Goal: Task Accomplishment & Management: Manage account settings

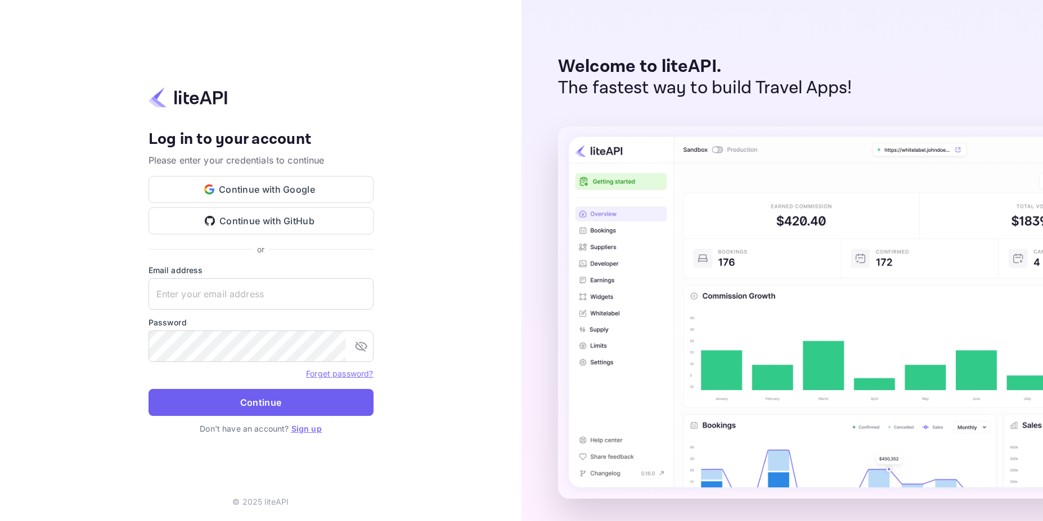
type input "[EMAIL_ADDRESS][DOMAIN_NAME]"
click at [257, 412] on button "Continue" at bounding box center [260, 402] width 225 height 27
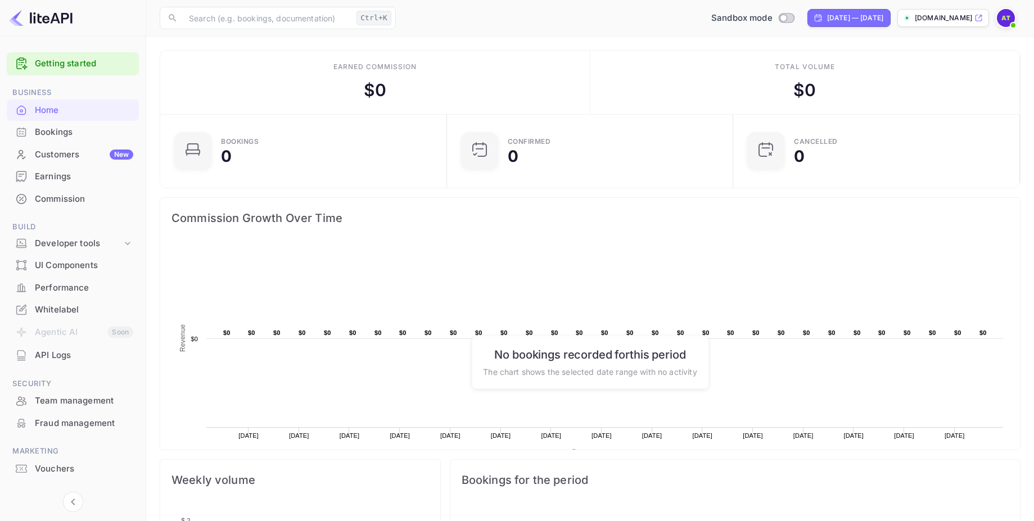
click at [1006, 12] on img at bounding box center [1006, 18] width 18 height 18
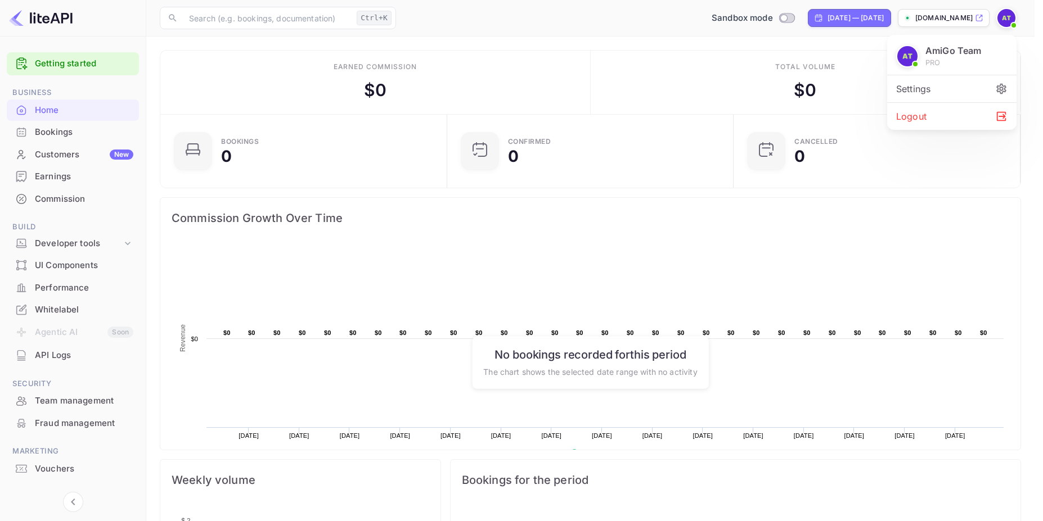
click at [578, 17] on div at bounding box center [521, 260] width 1043 height 521
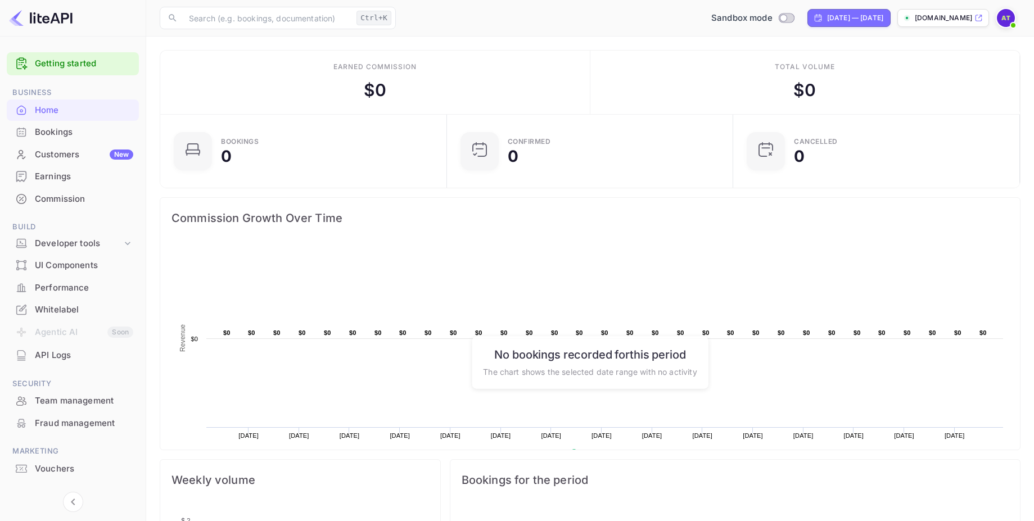
scroll to position [9, 9]
click at [43, 155] on div "Customers New" at bounding box center [84, 154] width 98 height 13
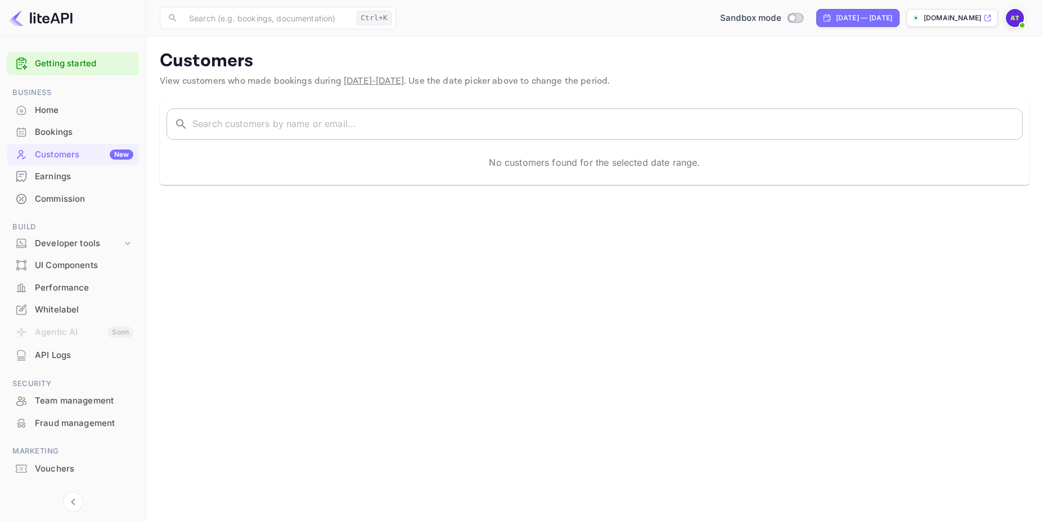
click at [324, 120] on input "text" at bounding box center [607, 124] width 830 height 31
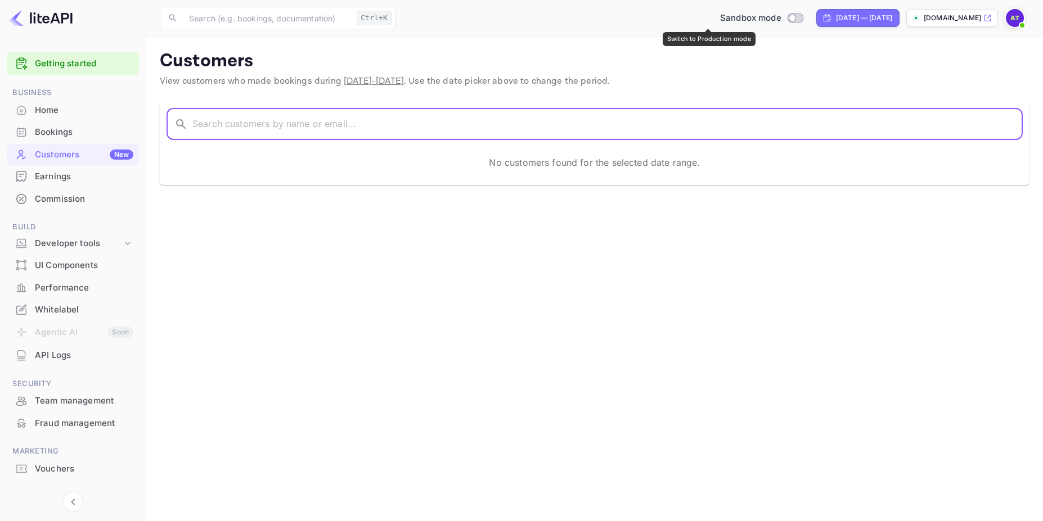
click at [781, 18] on input "Switch to Production mode" at bounding box center [792, 17] width 22 height 7
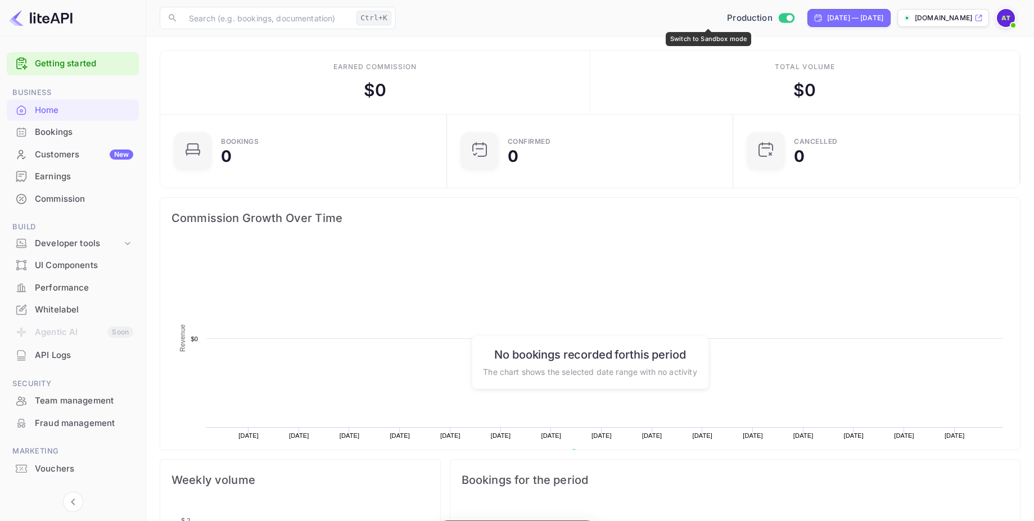
scroll to position [174, 271]
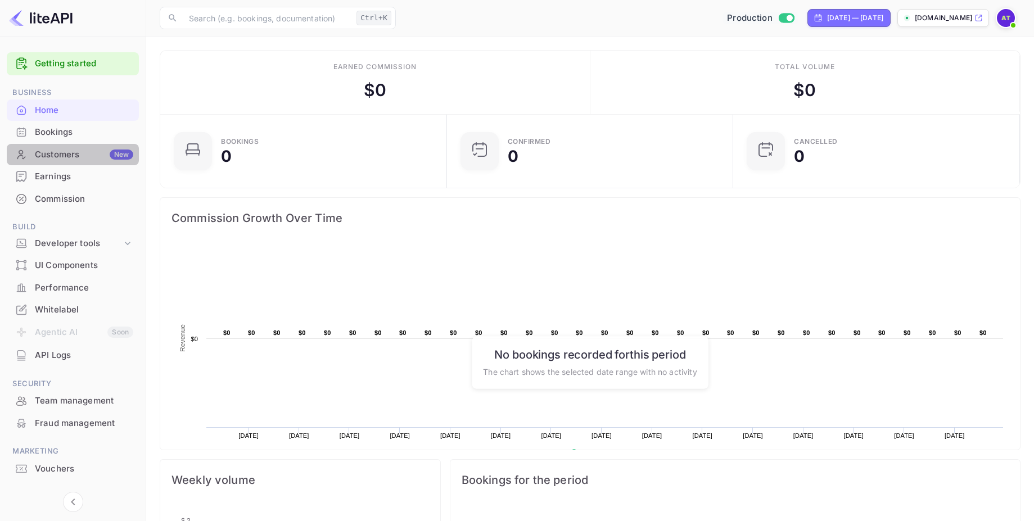
click at [67, 152] on div "Customers New" at bounding box center [84, 154] width 98 height 13
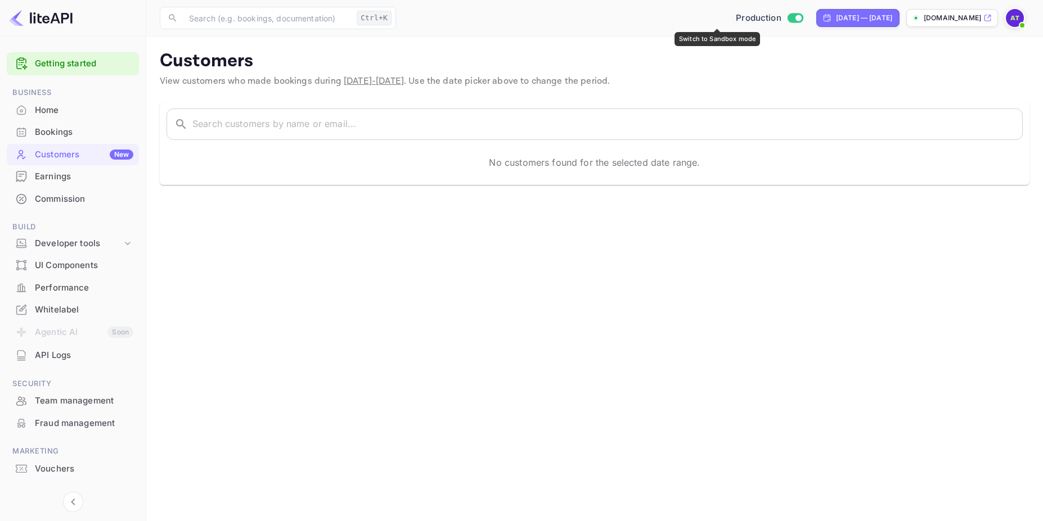
click at [787, 20] on input "Switch to Sandbox mode" at bounding box center [798, 17] width 22 height 7
checkbox input "false"
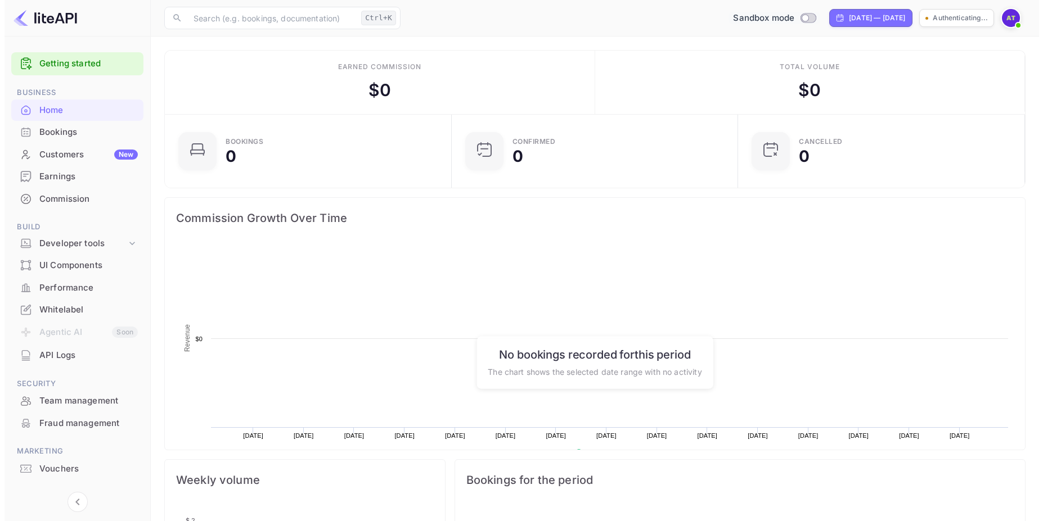
scroll to position [174, 271]
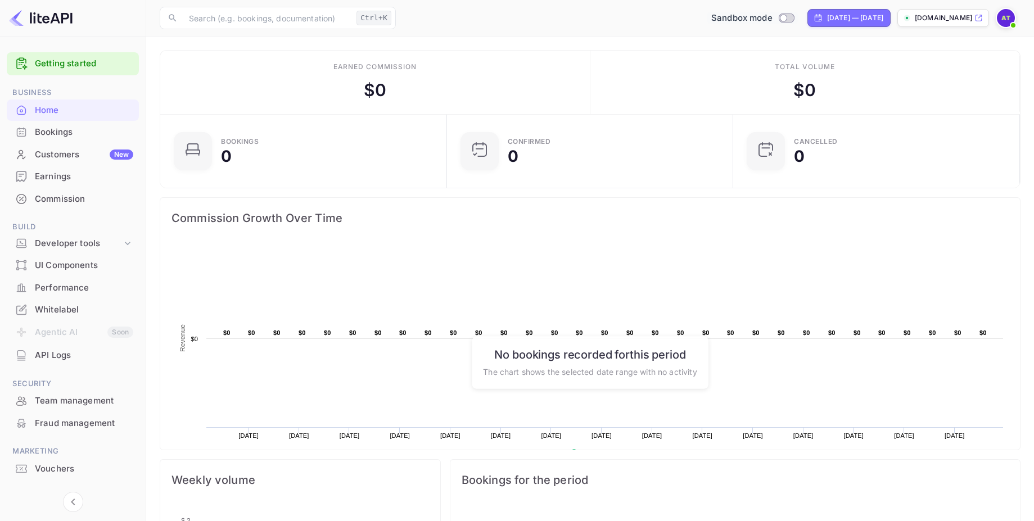
click at [66, 162] on div "Customers New" at bounding box center [73, 155] width 132 height 22
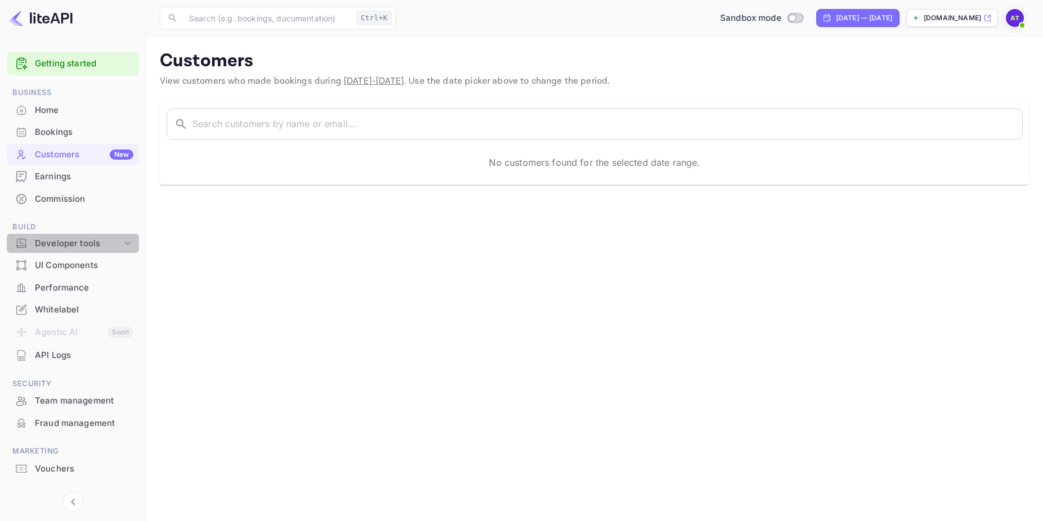
click at [79, 246] on div "Developer tools" at bounding box center [78, 243] width 87 height 13
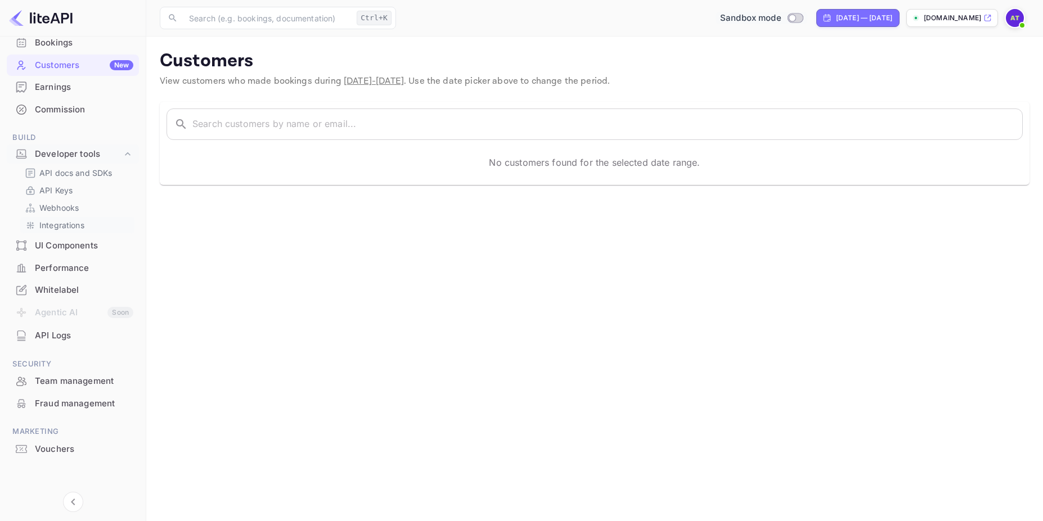
scroll to position [91, 0]
click at [63, 381] on div "Team management" at bounding box center [84, 380] width 98 height 13
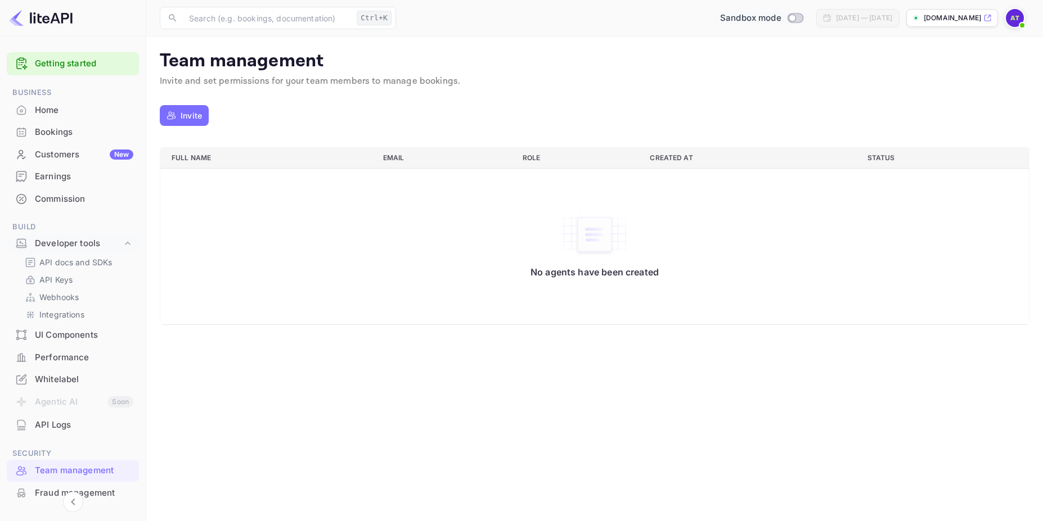
click at [73, 141] on div "Bookings" at bounding box center [73, 132] width 132 height 22
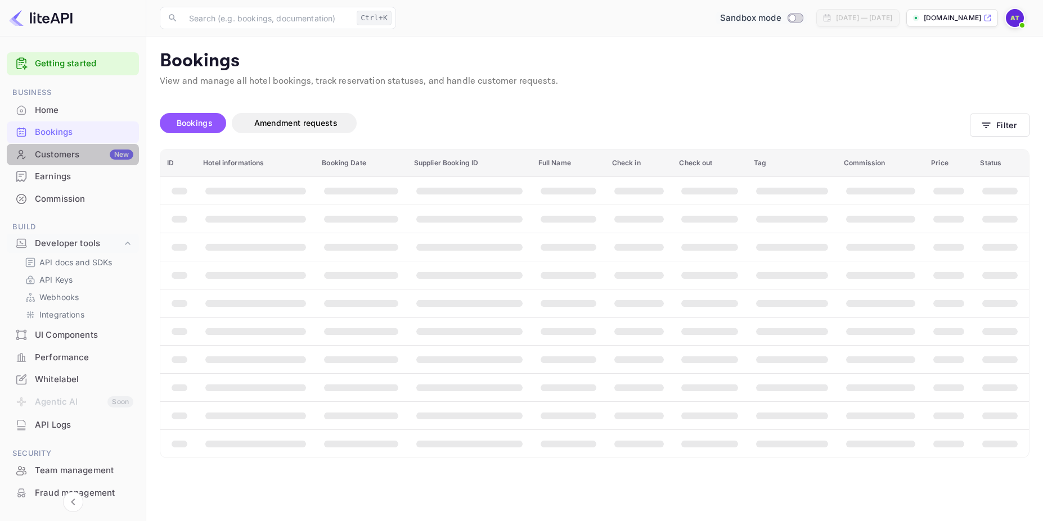
click at [75, 152] on div "Customers New" at bounding box center [84, 154] width 98 height 13
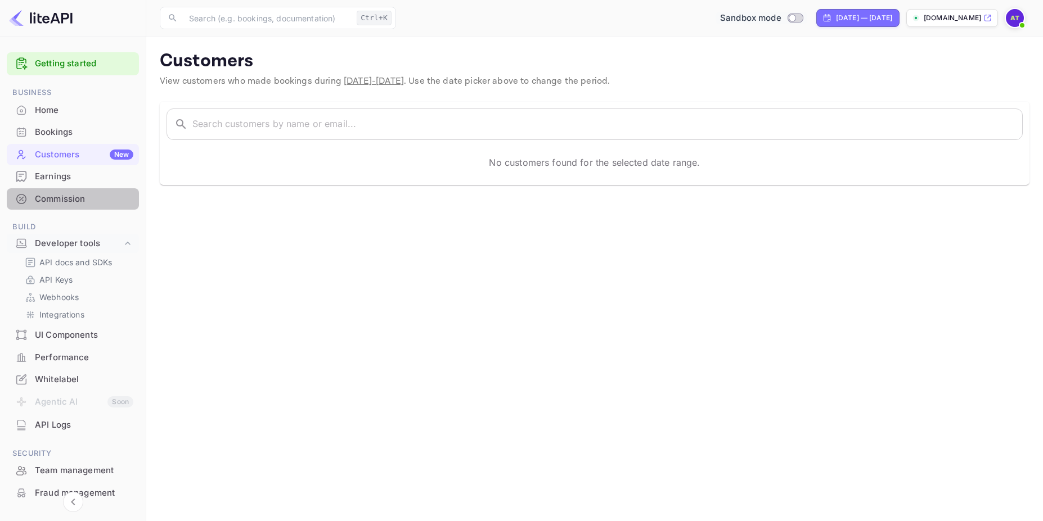
click at [75, 195] on div "Commission" at bounding box center [84, 199] width 98 height 13
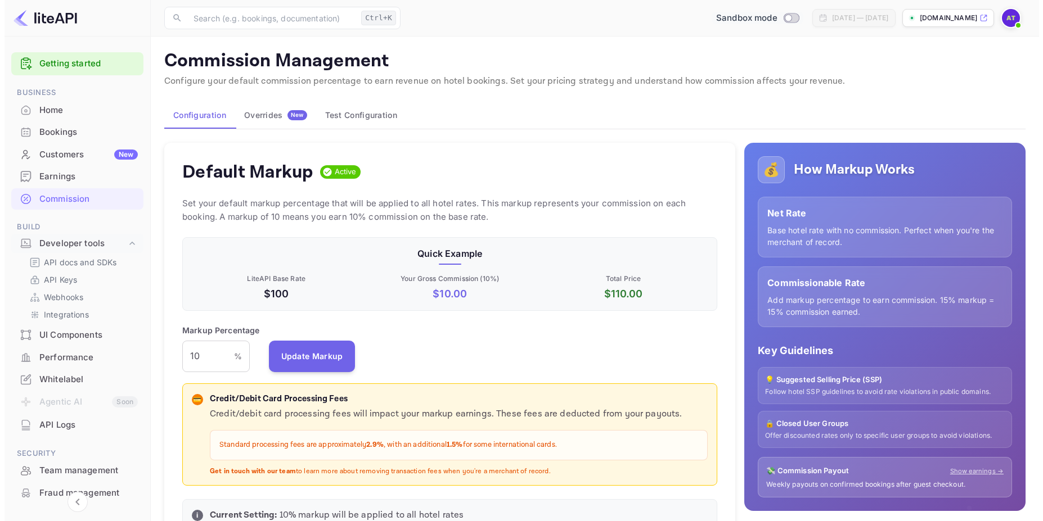
scroll to position [191, 527]
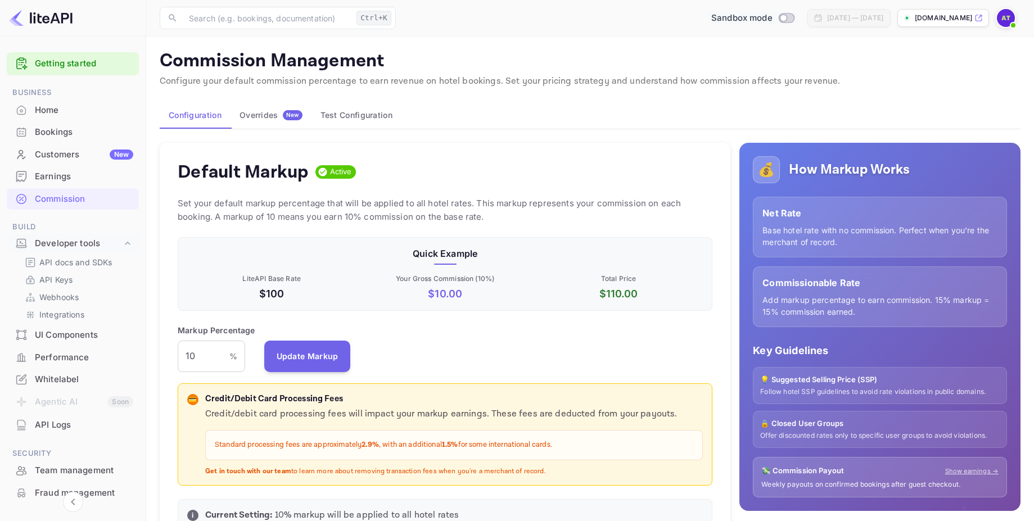
click at [68, 177] on div "Earnings" at bounding box center [84, 176] width 98 height 13
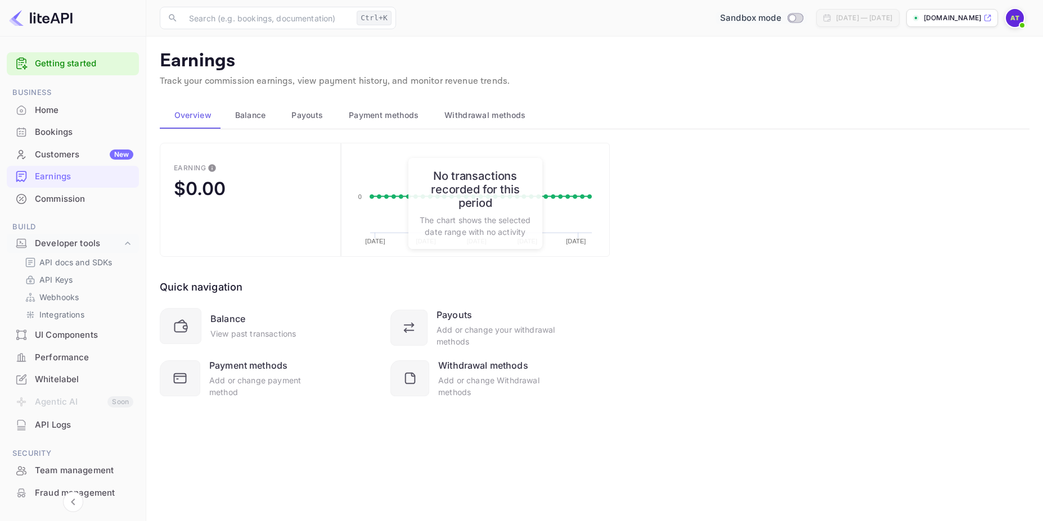
click at [67, 147] on div "Customers New" at bounding box center [73, 155] width 132 height 22
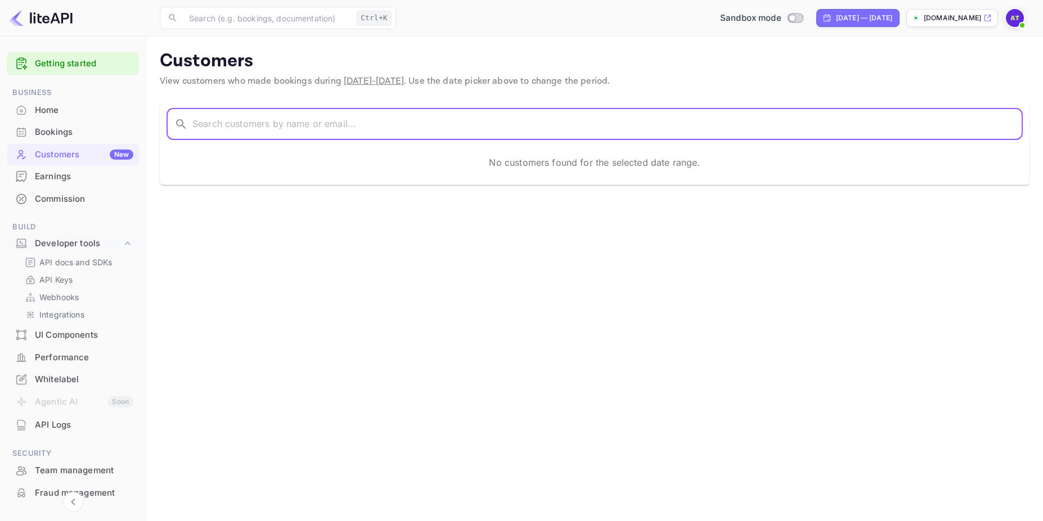
click at [282, 116] on input "text" at bounding box center [607, 124] width 830 height 31
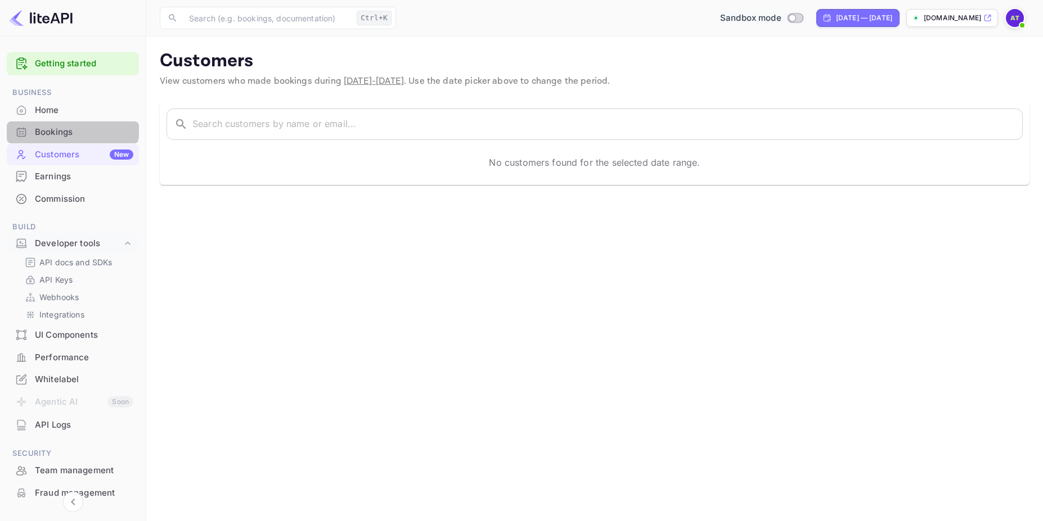
click at [63, 124] on div "Bookings" at bounding box center [73, 132] width 132 height 22
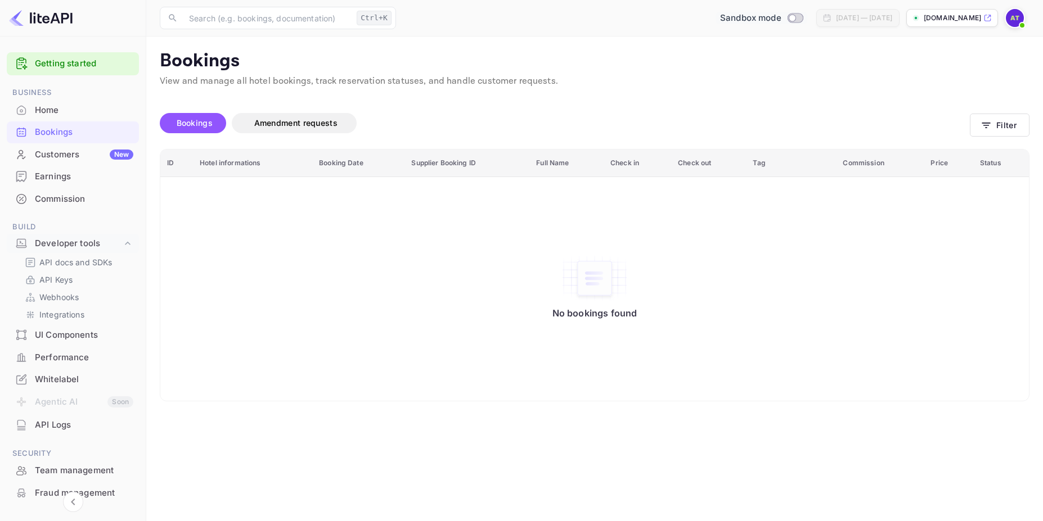
click at [51, 148] on div "Customers New" at bounding box center [84, 154] width 98 height 13
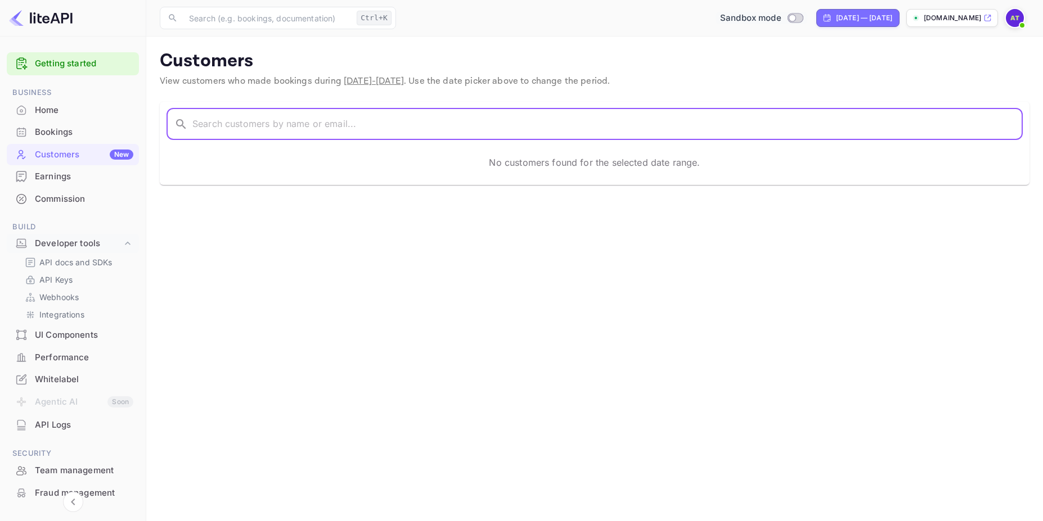
click at [335, 125] on input "text" at bounding box center [607, 124] width 830 height 31
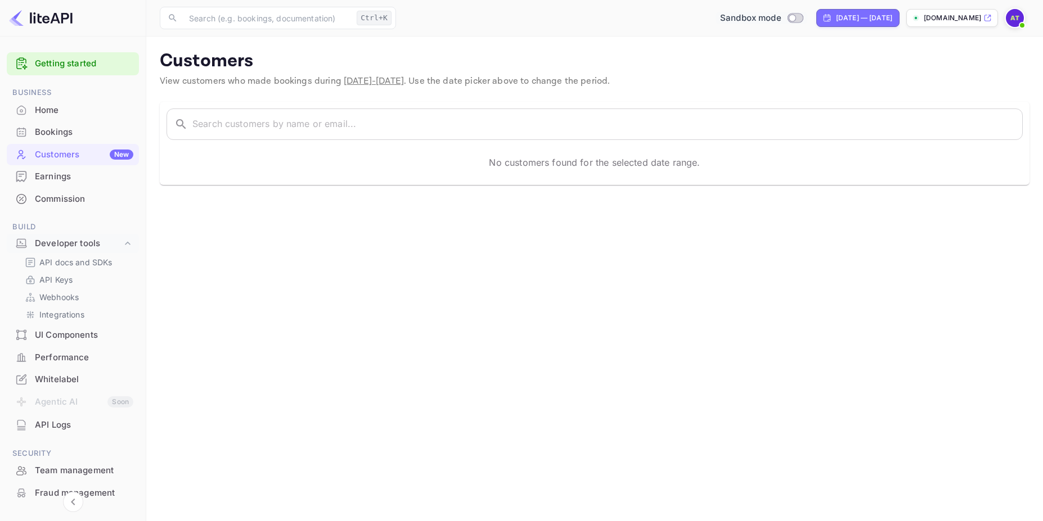
click at [1016, 20] on img at bounding box center [1015, 18] width 18 height 18
click at [931, 94] on div "Settings" at bounding box center [959, 88] width 129 height 27
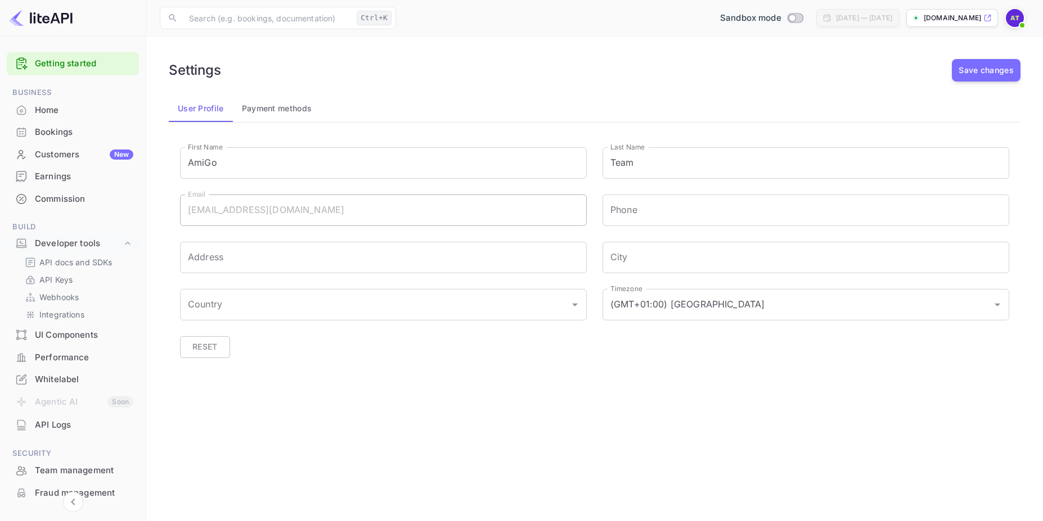
click at [62, 159] on div "Customers New" at bounding box center [84, 154] width 98 height 13
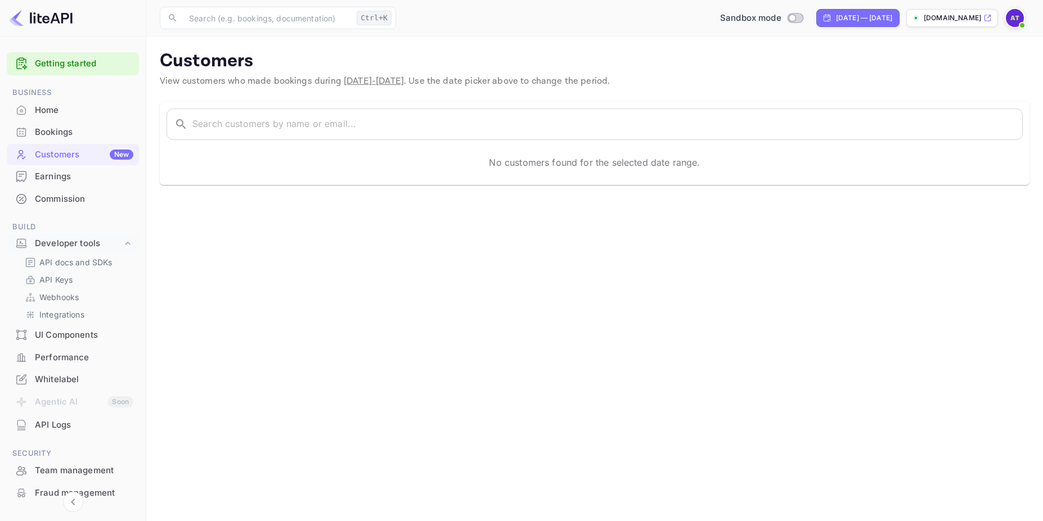
click at [70, 381] on div "Whitelabel" at bounding box center [84, 379] width 98 height 13
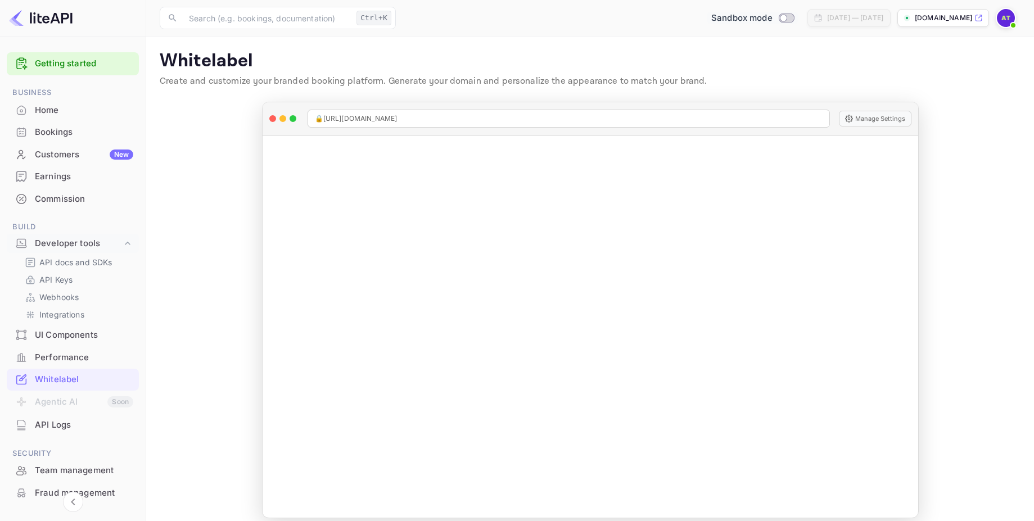
scroll to position [11, 0]
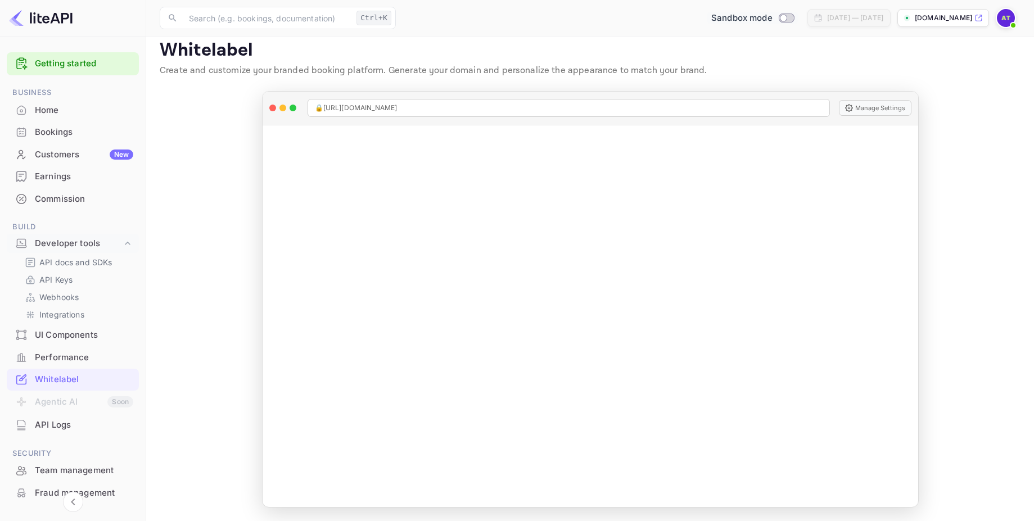
click at [926, 17] on p "amigo-free.nuitee.link" at bounding box center [943, 18] width 57 height 10
click at [1004, 19] on img at bounding box center [1006, 18] width 18 height 18
click at [403, 71] on div at bounding box center [521, 260] width 1043 height 521
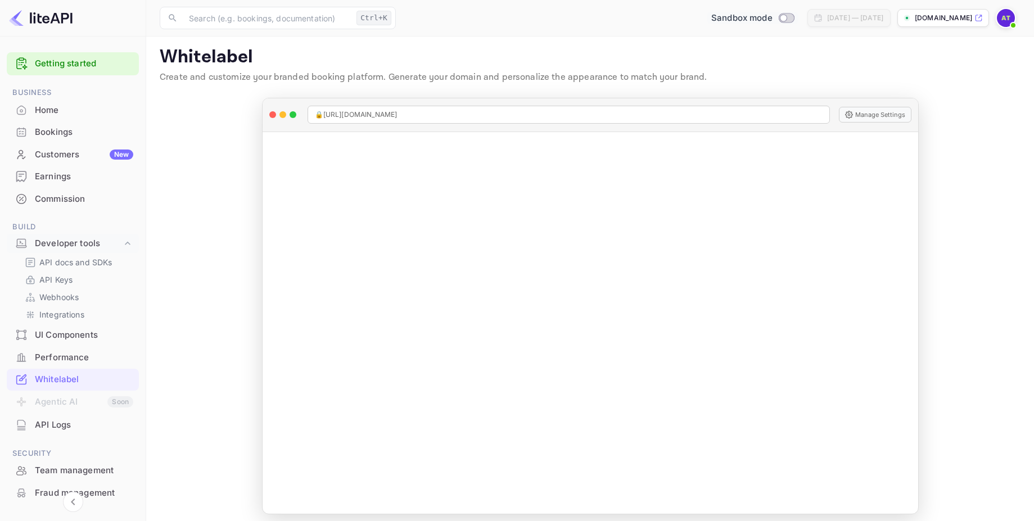
scroll to position [0, 0]
click at [23, 19] on img at bounding box center [41, 18] width 64 height 18
click at [53, 29] on div at bounding box center [73, 18] width 146 height 37
click at [55, 20] on img at bounding box center [41, 18] width 64 height 18
click at [772, 15] on input "Switch to Production mode" at bounding box center [783, 17] width 22 height 7
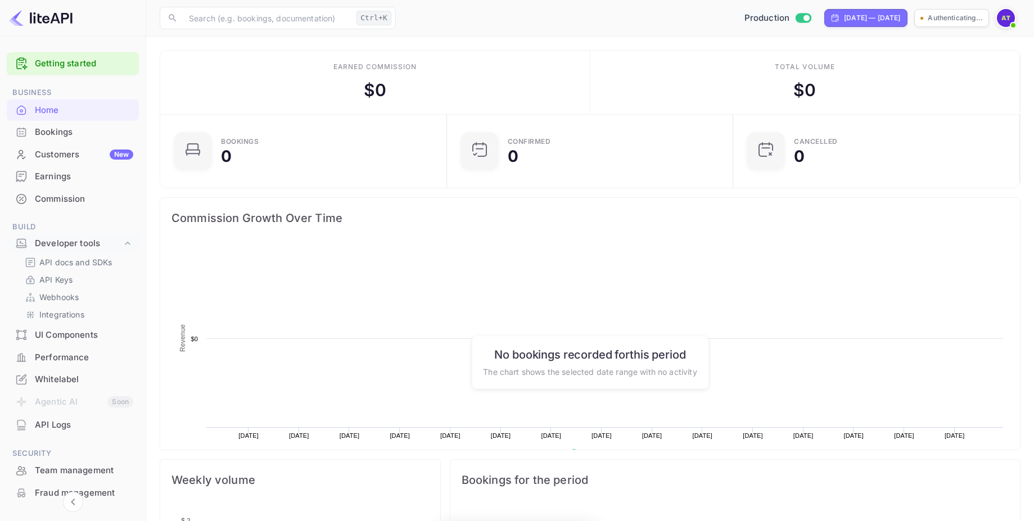
scroll to position [174, 271]
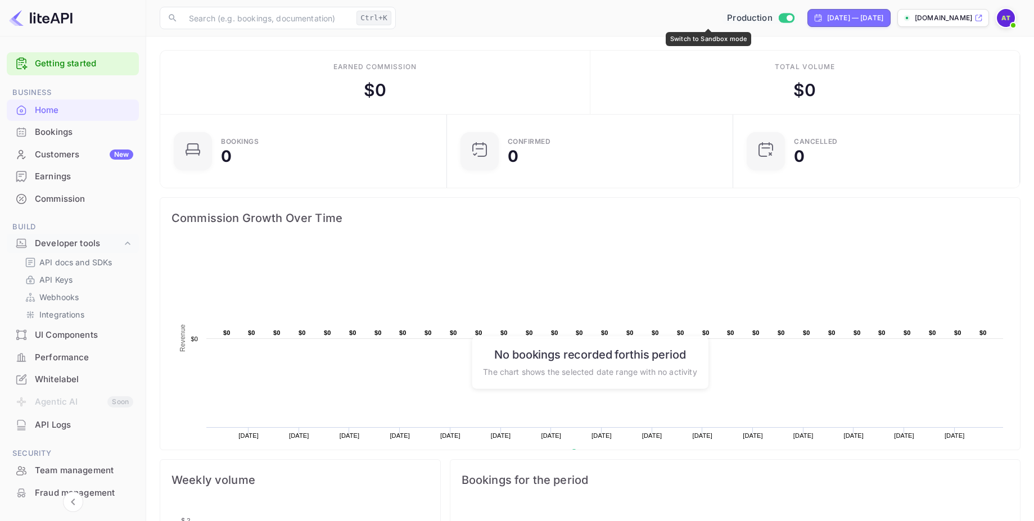
click at [778, 20] on input "Switch to Sandbox mode" at bounding box center [789, 17] width 22 height 7
click at [772, 18] on input "Switch to Production mode" at bounding box center [783, 17] width 22 height 7
click at [48, 133] on div "Bookings" at bounding box center [84, 132] width 98 height 13
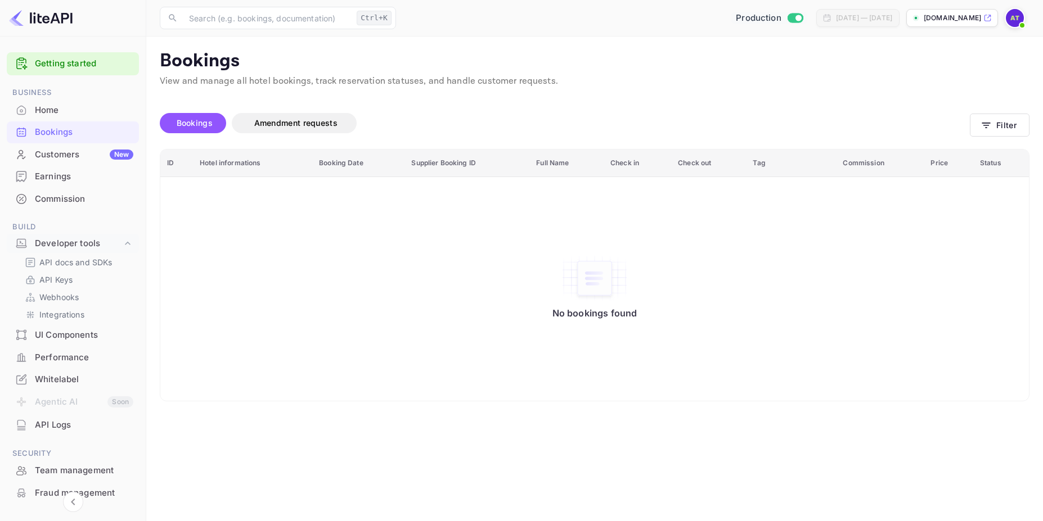
click at [55, 154] on div "Customers New" at bounding box center [84, 154] width 98 height 13
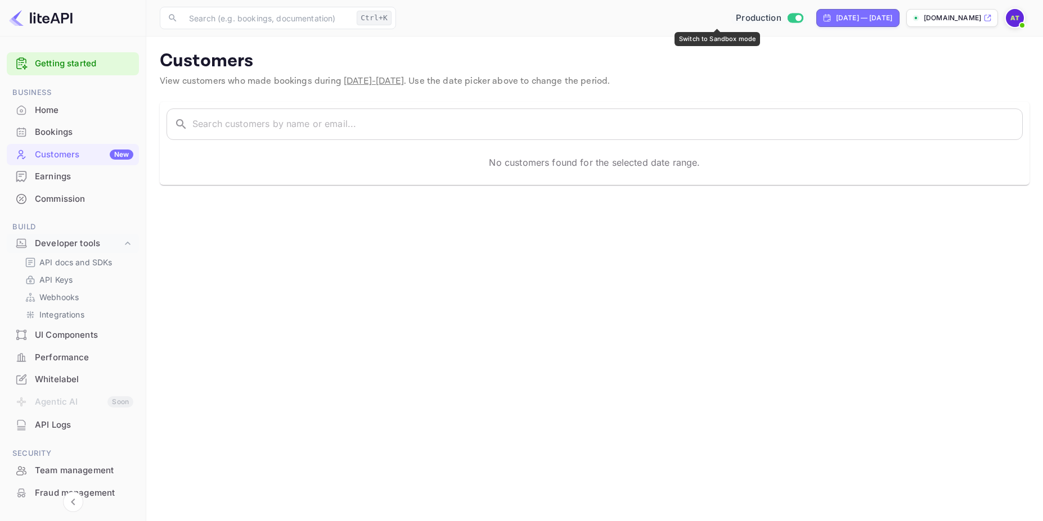
click at [787, 20] on input "Switch to Sandbox mode" at bounding box center [798, 17] width 22 height 7
checkbox input "false"
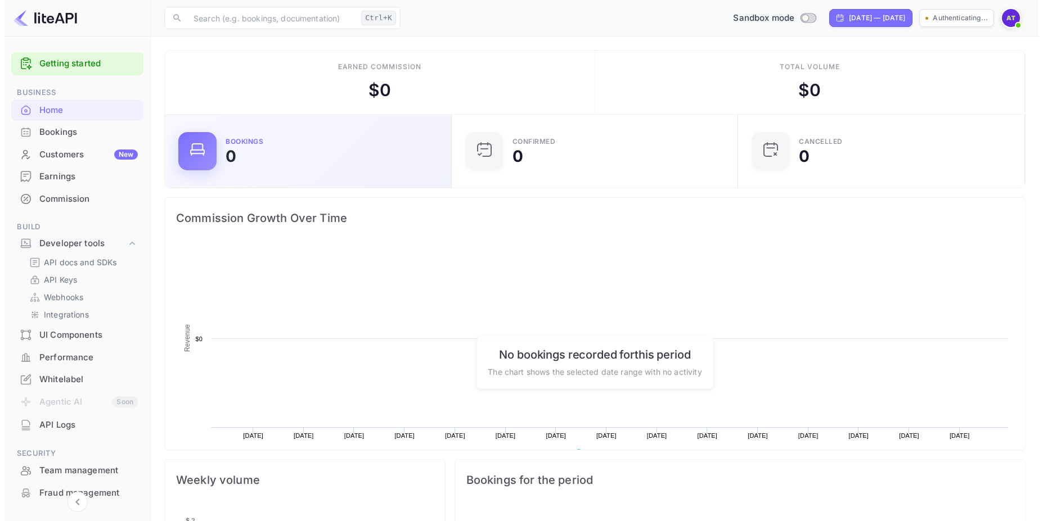
scroll to position [174, 271]
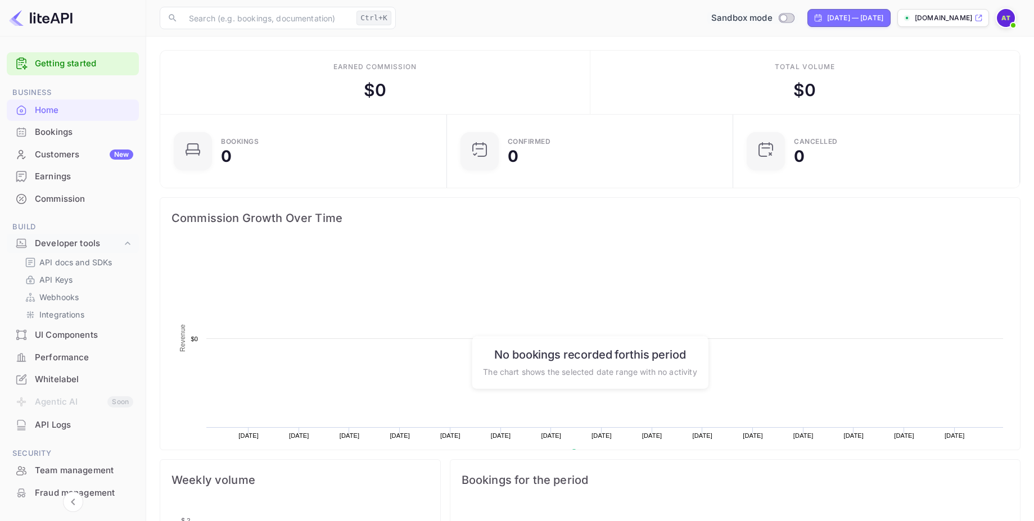
click at [98, 148] on div "Customers New" at bounding box center [84, 154] width 98 height 13
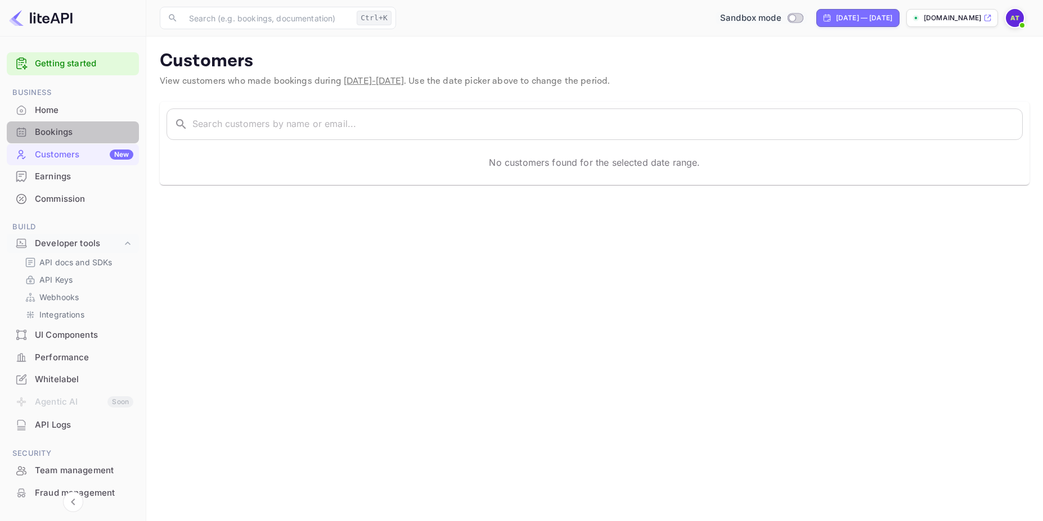
click at [87, 130] on div "Bookings" at bounding box center [84, 132] width 98 height 13
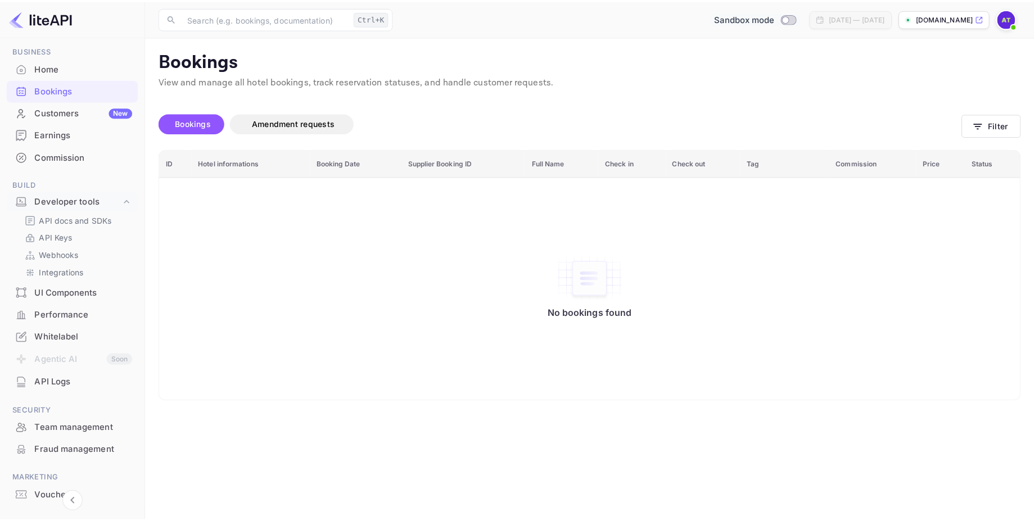
scroll to position [91, 0]
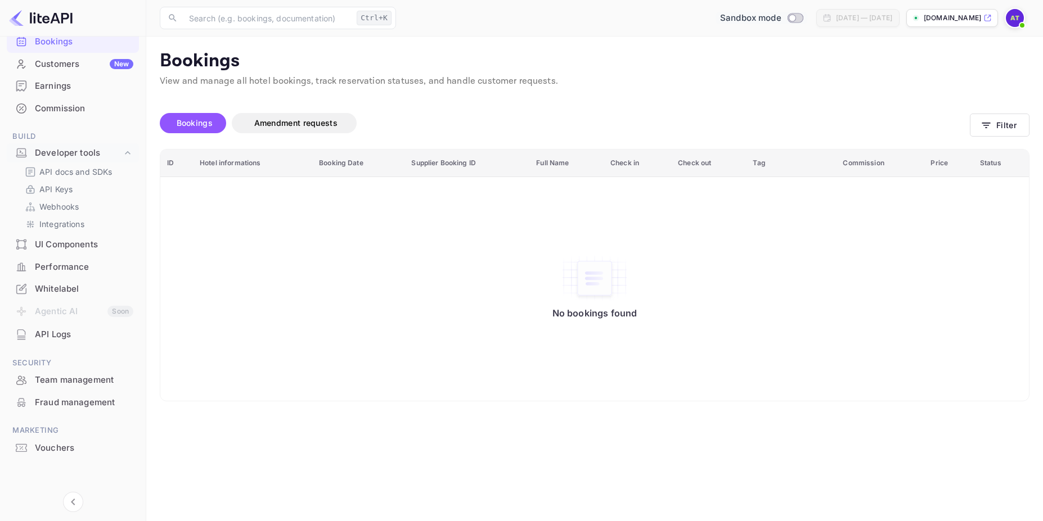
click at [73, 289] on div "Whitelabel" at bounding box center [84, 289] width 98 height 13
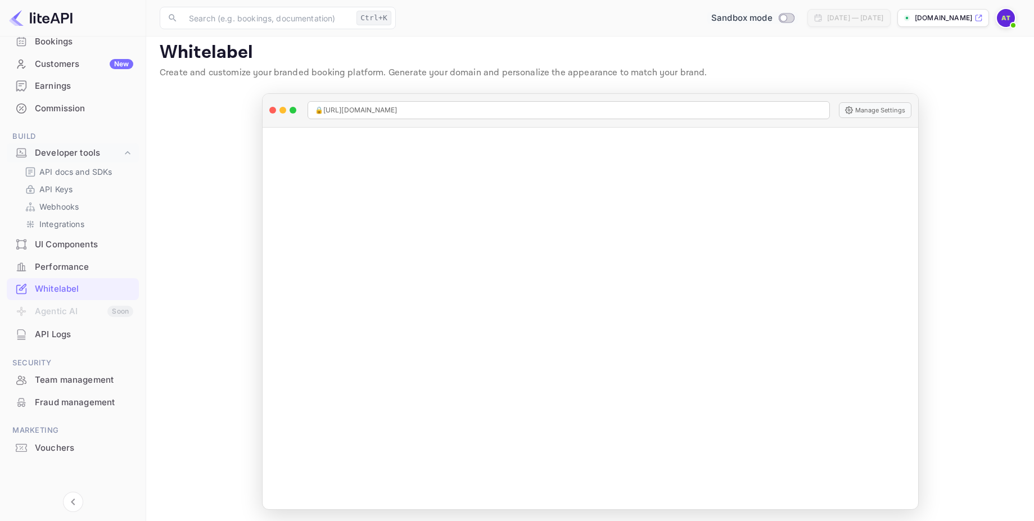
scroll to position [11, 0]
click at [21, 22] on img at bounding box center [41, 18] width 64 height 18
drag, startPoint x: 27, startPoint y: 18, endPoint x: 35, endPoint y: 19, distance: 8.5
click at [29, 18] on img at bounding box center [41, 18] width 64 height 18
click at [39, 20] on img at bounding box center [41, 18] width 64 height 18
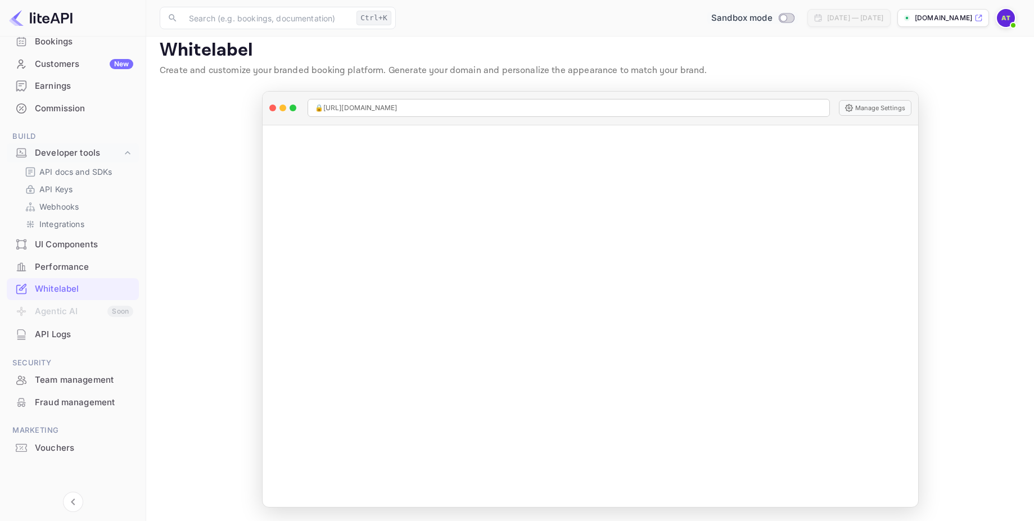
click at [39, 20] on img at bounding box center [41, 18] width 64 height 18
click at [87, 386] on div "Team management" at bounding box center [84, 380] width 98 height 13
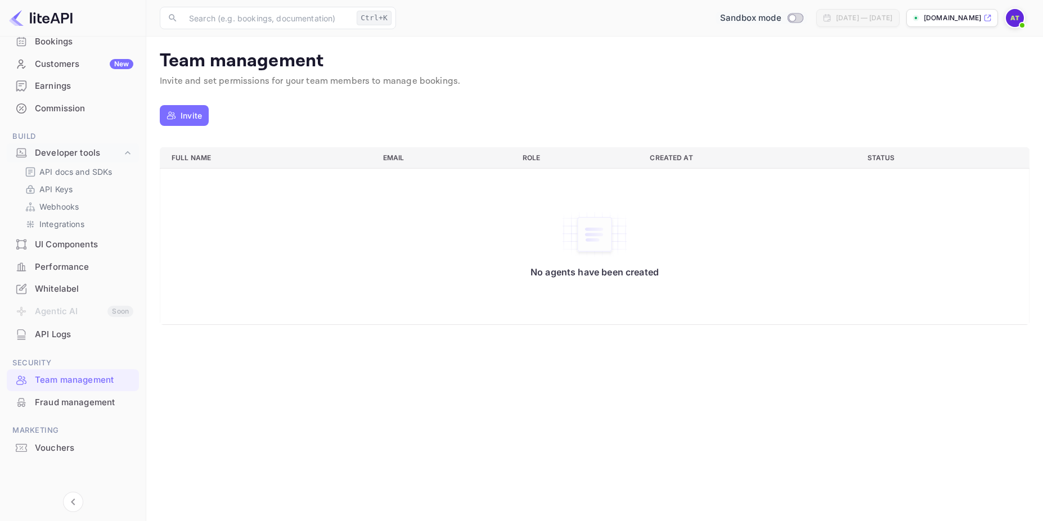
click at [60, 46] on div "Bookings" at bounding box center [84, 41] width 98 height 13
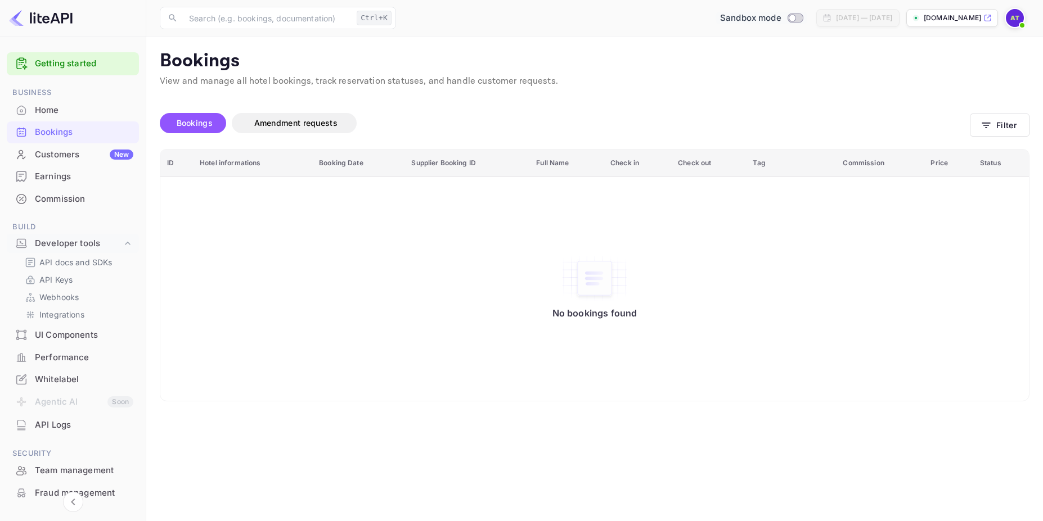
click at [1018, 15] on img at bounding box center [1015, 18] width 18 height 18
click at [955, 92] on div "Settings" at bounding box center [959, 88] width 129 height 27
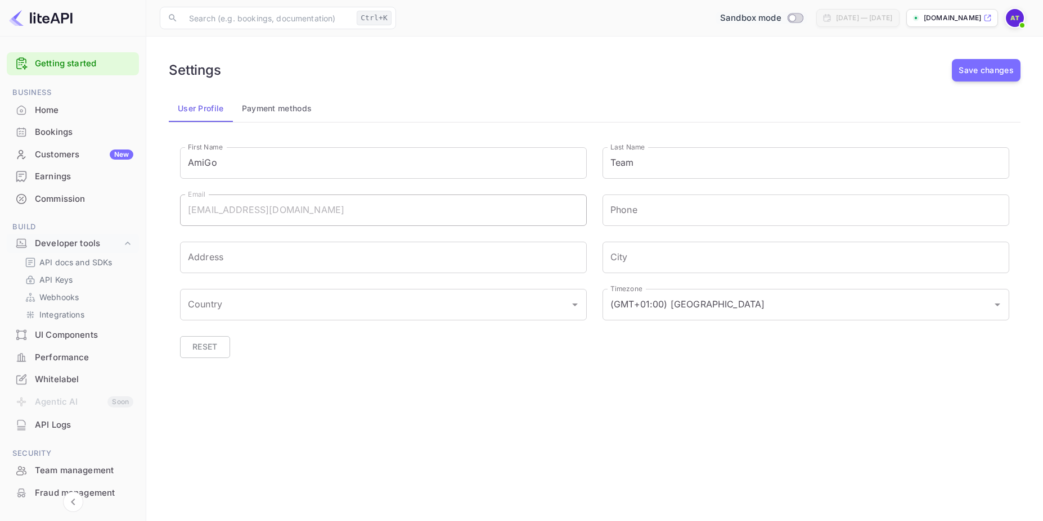
click at [72, 138] on div "Bookings" at bounding box center [84, 132] width 98 height 13
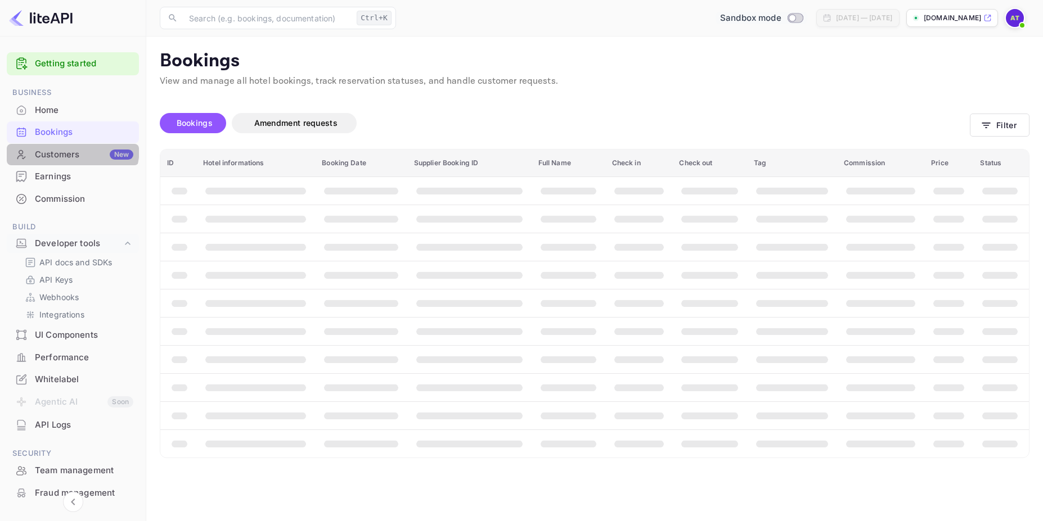
click at [69, 148] on div "Customers New" at bounding box center [84, 154] width 98 height 13
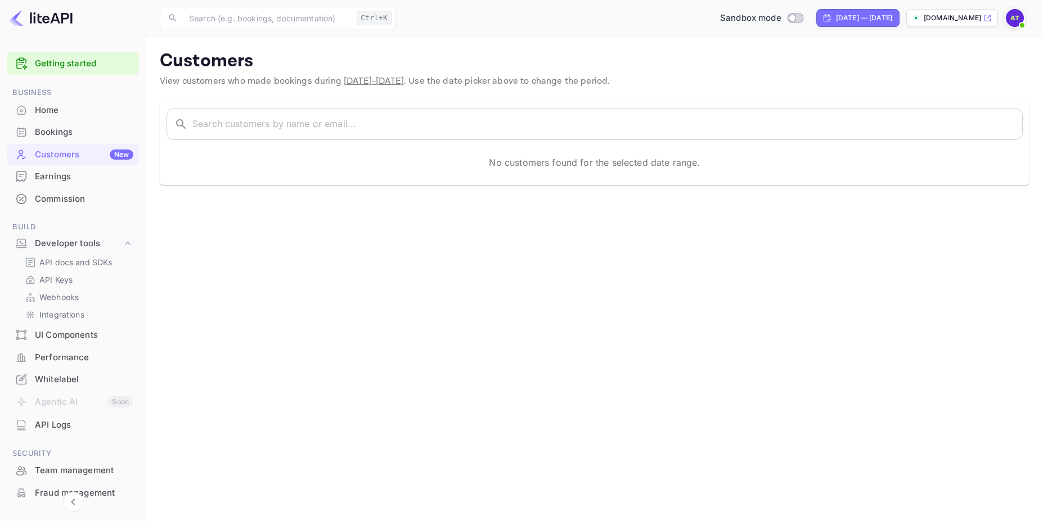
click at [63, 385] on div "Whitelabel" at bounding box center [84, 379] width 98 height 13
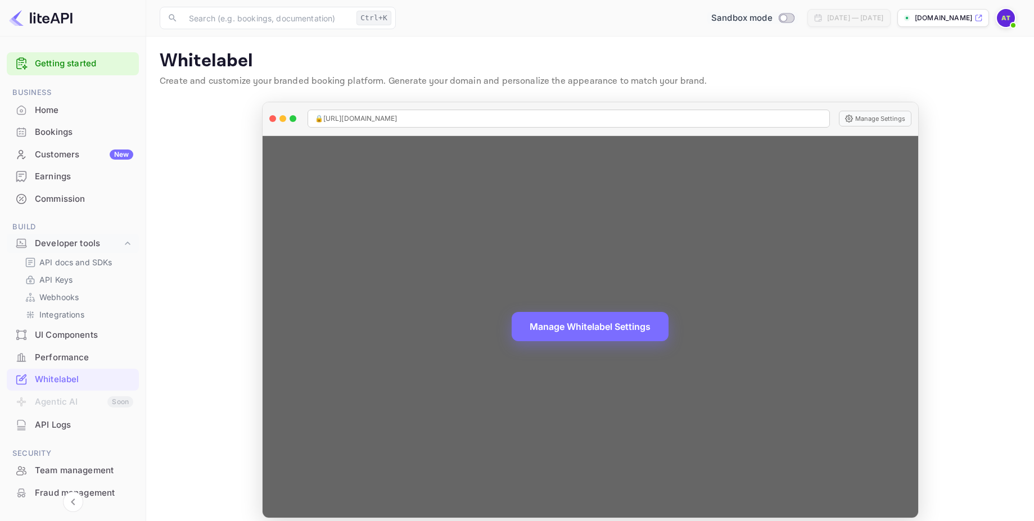
click at [425, 116] on div "🔒 https://amigo-free.nuitee.link" at bounding box center [569, 119] width 523 height 18
click at [877, 119] on button "Manage Settings" at bounding box center [875, 119] width 73 height 16
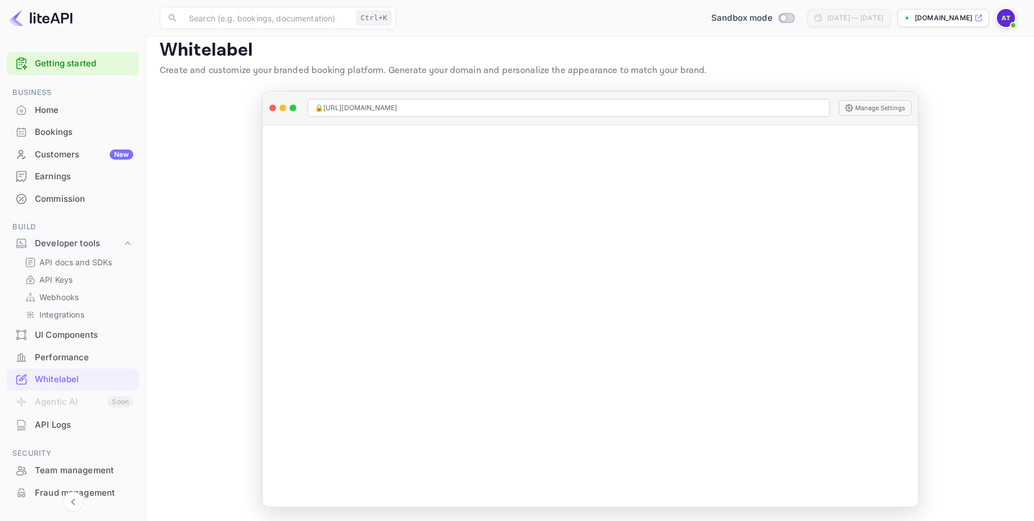
click at [934, 21] on p "amigo-free.nuitee.link" at bounding box center [943, 18] width 57 height 10
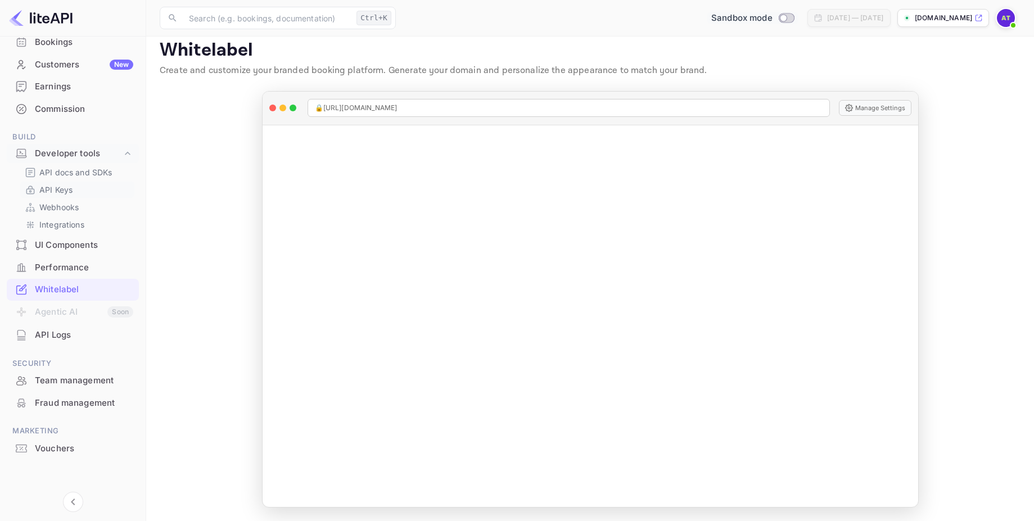
scroll to position [91, 0]
click at [60, 183] on div "API Keys" at bounding box center [77, 189] width 114 height 16
click at [83, 190] on link "API Keys" at bounding box center [77, 189] width 105 height 12
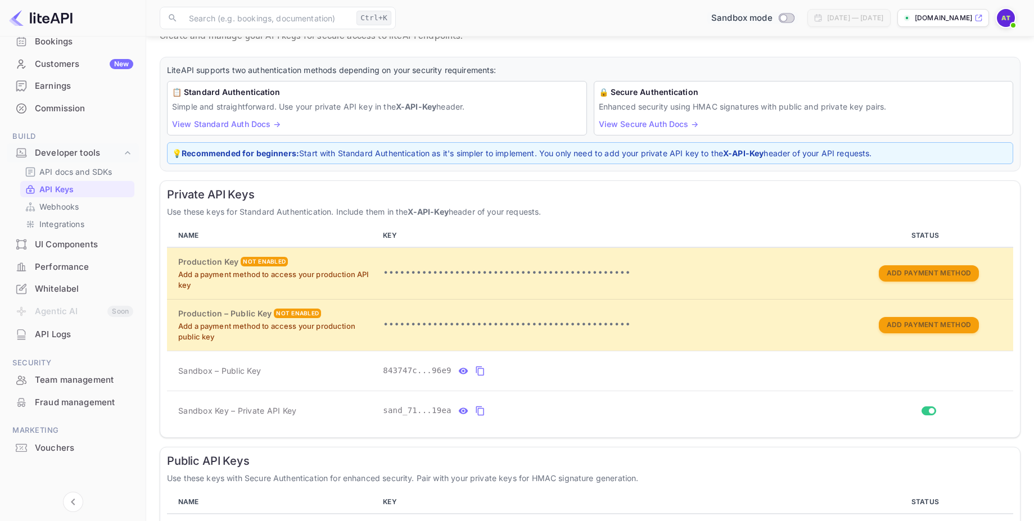
scroll to position [133, 0]
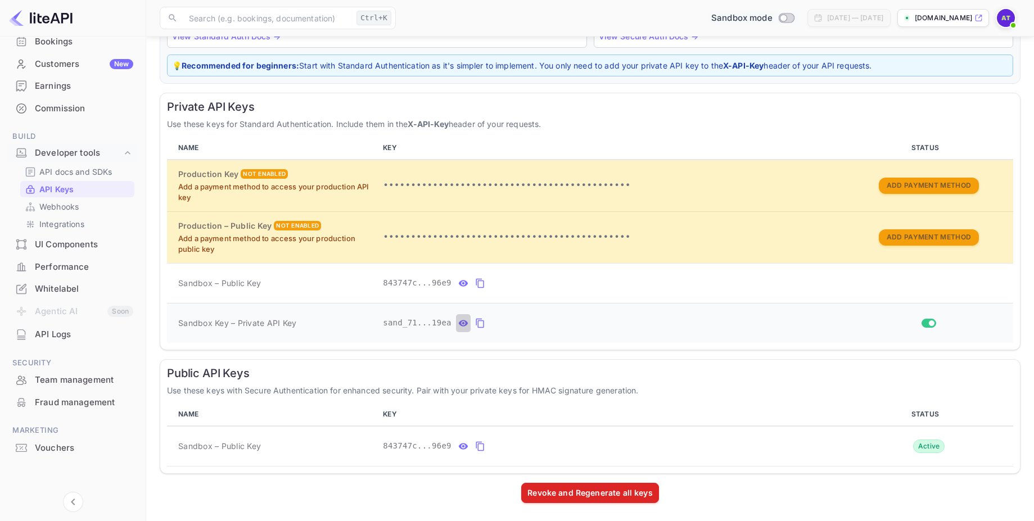
click at [462, 325] on icon "private api keys table" at bounding box center [464, 323] width 10 height 6
click at [608, 324] on icon "private api keys table" at bounding box center [612, 324] width 8 height 10
click at [461, 283] on icon "private api keys table" at bounding box center [464, 283] width 10 height 6
click at [449, 282] on span "843747c0-d7fc-4952-a6bc-2753c3af96e9" at bounding box center [470, 283] width 175 height 12
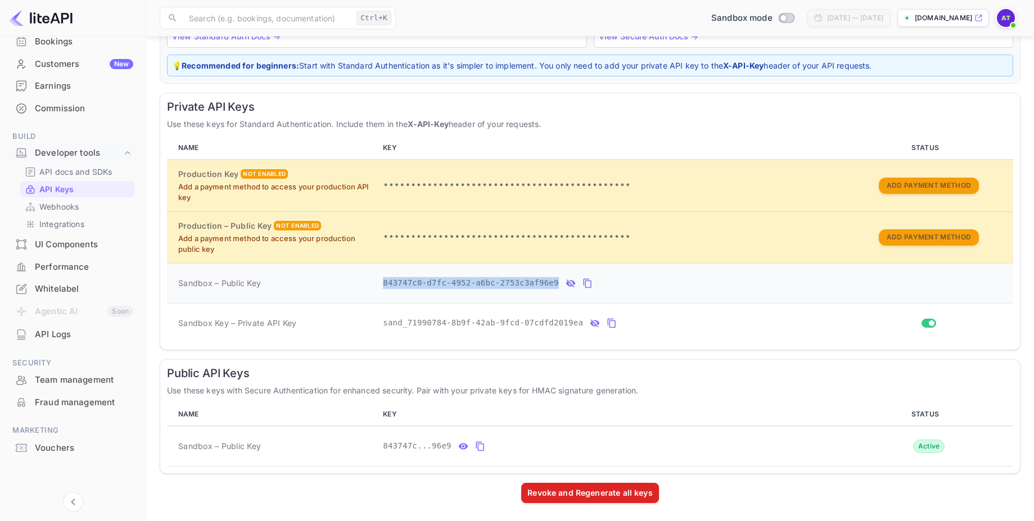
click at [449, 282] on span "843747c0-d7fc-4952-a6bc-2753c3af96e9" at bounding box center [470, 283] width 175 height 12
click at [587, 283] on icon "private api keys table" at bounding box center [588, 283] width 10 height 13
click at [475, 449] on icon "public api keys table" at bounding box center [480, 446] width 10 height 13
click at [463, 448] on icon "public api keys table" at bounding box center [463, 446] width 10 height 13
click at [227, 323] on td "Sandbox Key – Private API Key" at bounding box center [272, 323] width 211 height 40
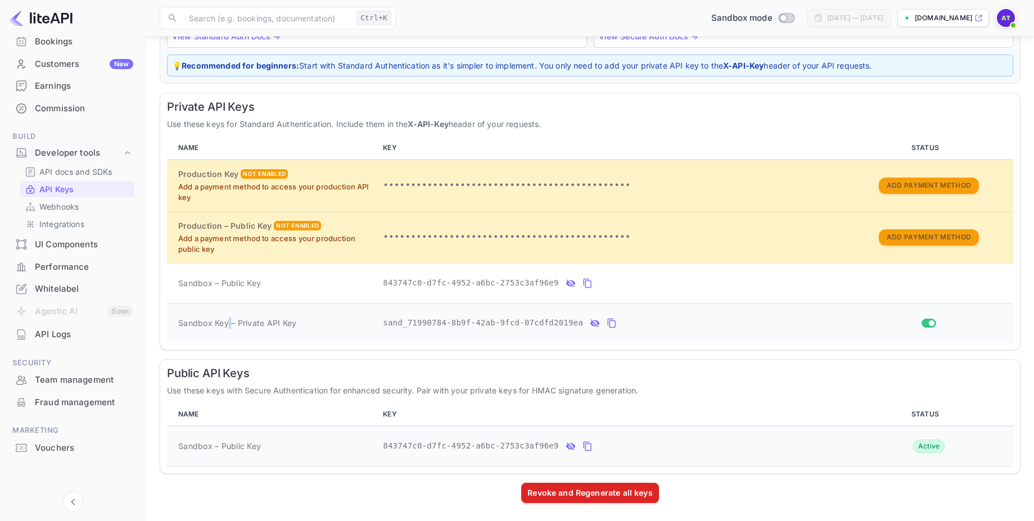
click at [227, 323] on td "Sandbox Key – Private API Key" at bounding box center [272, 323] width 211 height 40
click at [210, 323] on td "Sandbox Key – Private API Key" at bounding box center [272, 323] width 211 height 40
click at [610, 328] on icon "private api keys table" at bounding box center [612, 323] width 10 height 13
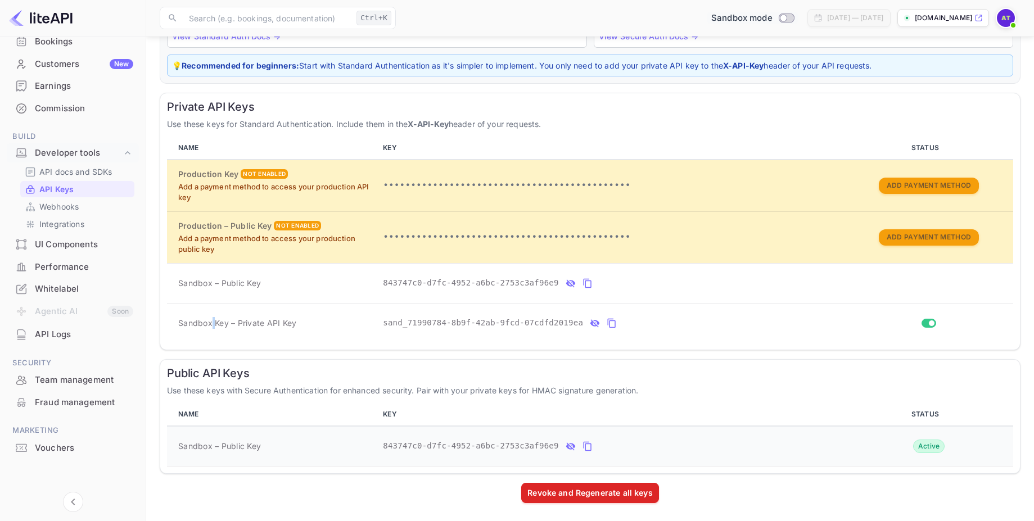
scroll to position [0, 0]
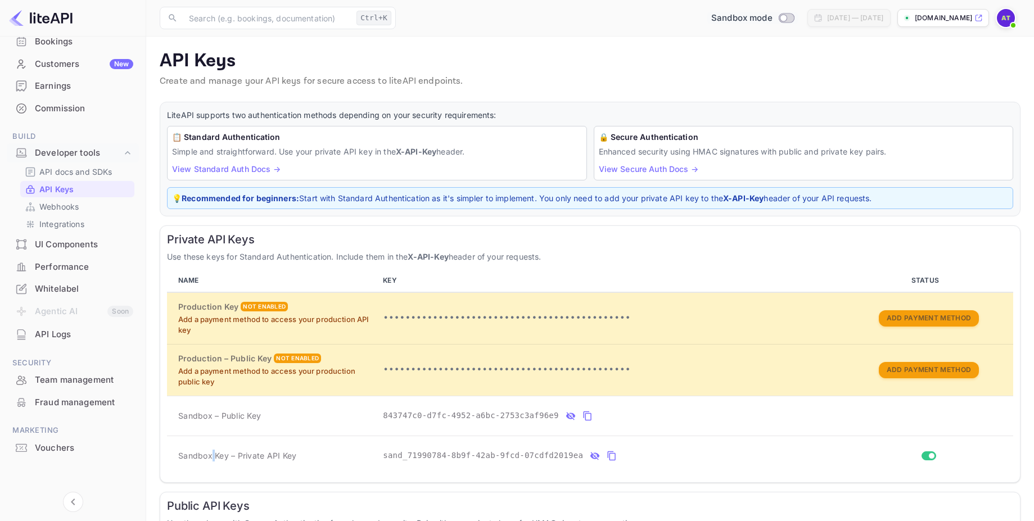
click at [619, 170] on link "View Secure Auth Docs →" at bounding box center [649, 169] width 100 height 10
click at [591, 419] on icon "private api keys table" at bounding box center [587, 417] width 8 height 10
